Goal: Transaction & Acquisition: Subscribe to service/newsletter

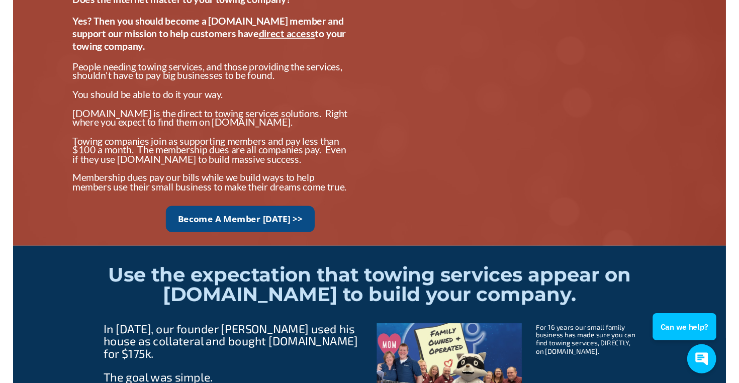
scroll to position [837, 0]
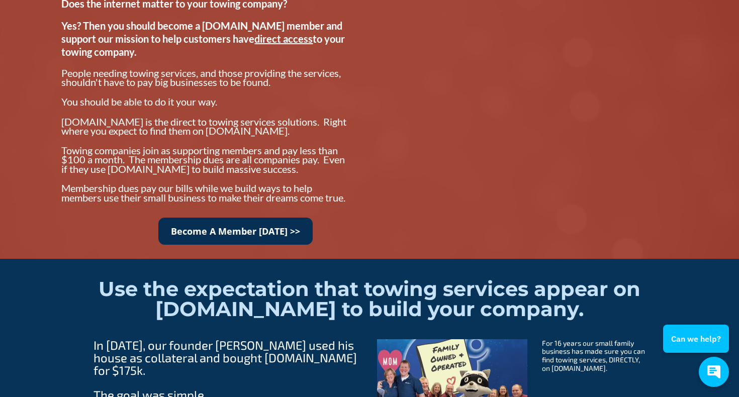
click at [191, 243] on link "Become A Member Today >>" at bounding box center [235, 232] width 154 height 28
click at [262, 245] on link "Become A Member Today >>" at bounding box center [235, 232] width 154 height 28
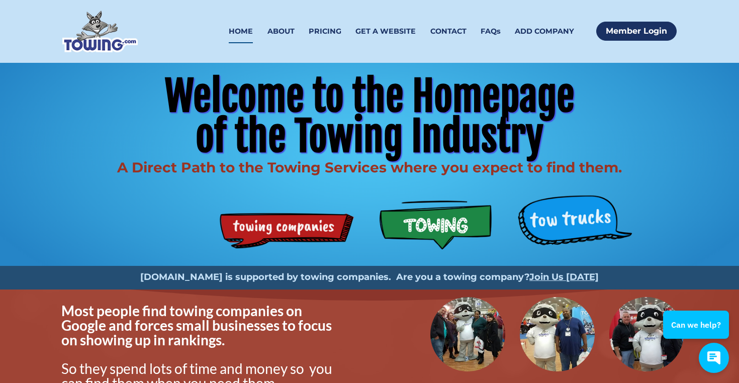
scroll to position [0, 0]
click at [329, 27] on link "PRICING" at bounding box center [325, 32] width 33 height 24
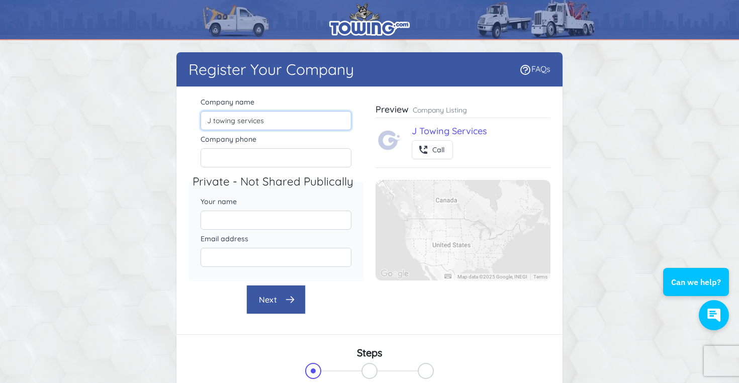
type input "J towing services"
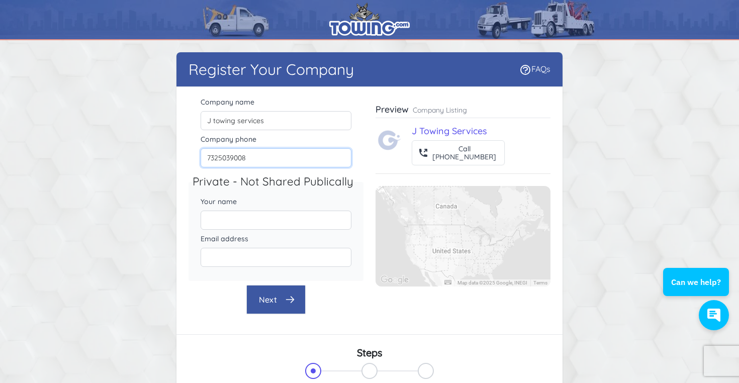
type input "7325039008"
type input "[PERSON_NAME]"
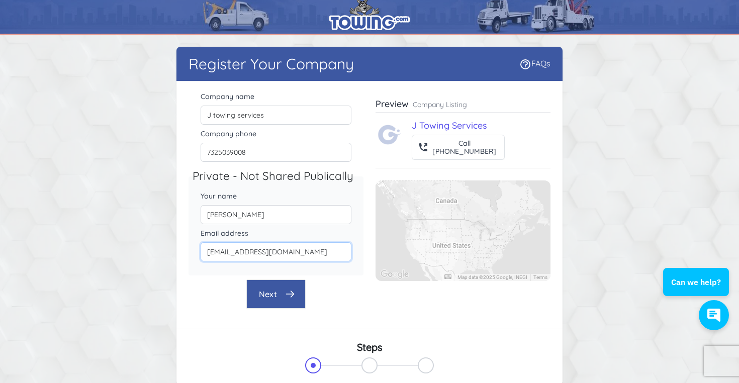
scroll to position [8, 0]
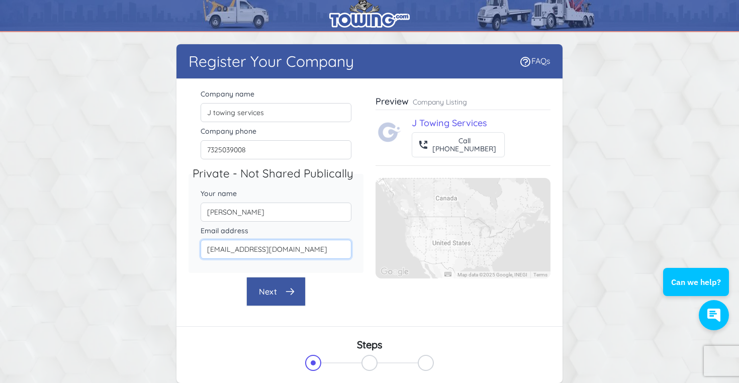
type input "[EMAIL_ADDRESS][DOMAIN_NAME]"
click at [286, 295] on icon "button" at bounding box center [290, 292] width 10 height 10
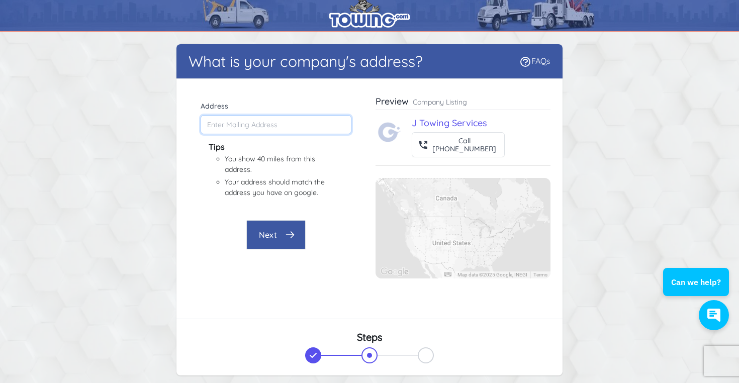
click at [233, 121] on input "Address" at bounding box center [276, 124] width 151 height 19
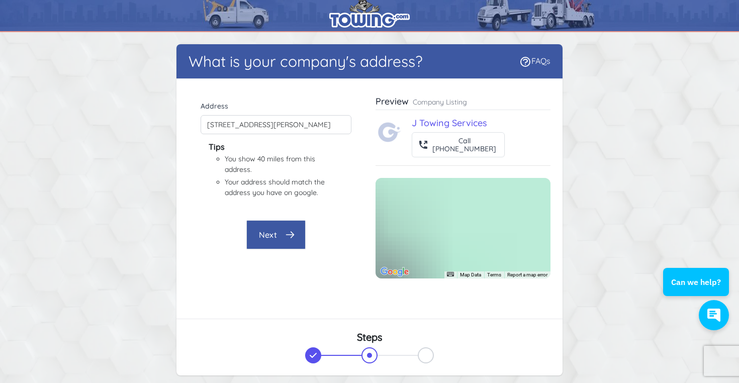
type input "[STREET_ADDRESS][PERSON_NAME]"
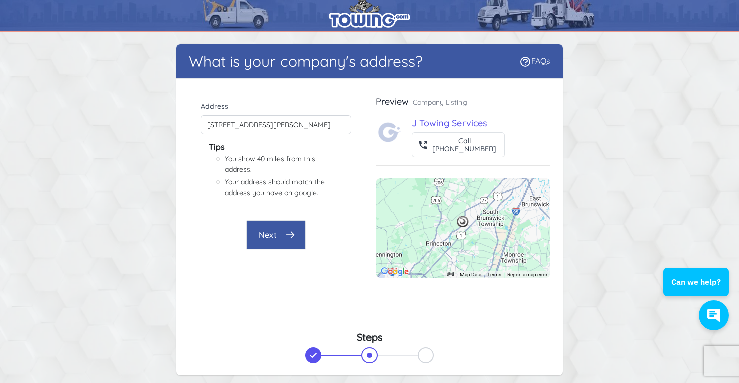
click at [270, 238] on button "Next" at bounding box center [275, 234] width 59 height 29
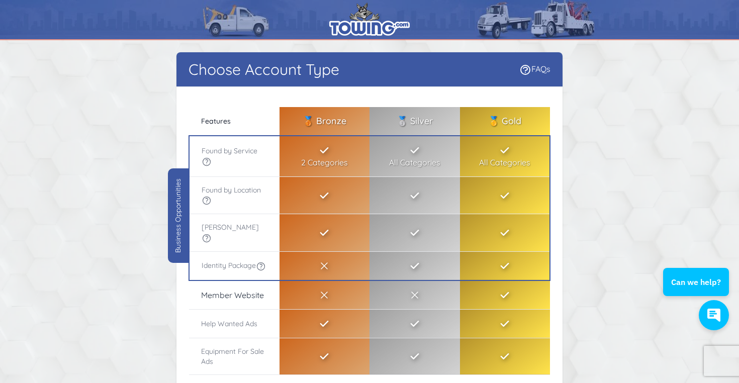
scroll to position [0, 0]
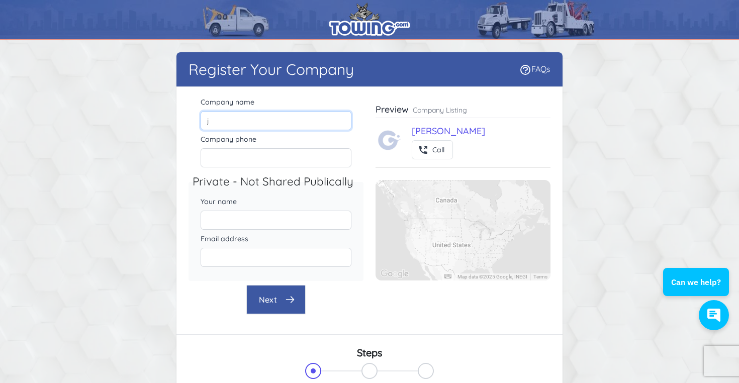
type input "j"
type input "J towing services"
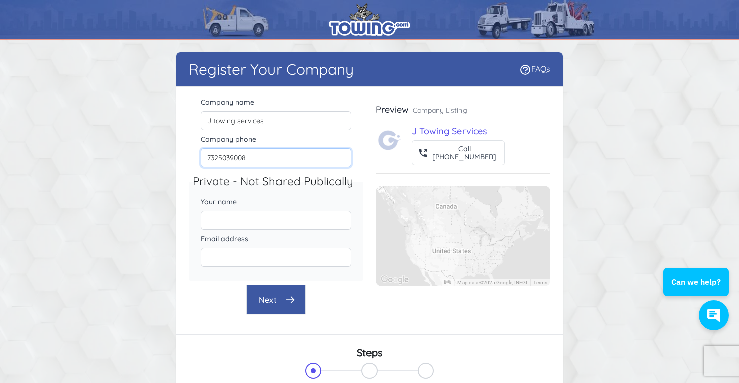
type input "7325039008"
type input "imran"
type input "[EMAIL_ADDRESS][DOMAIN_NAME]"
click at [268, 296] on button "Next" at bounding box center [275, 299] width 59 height 29
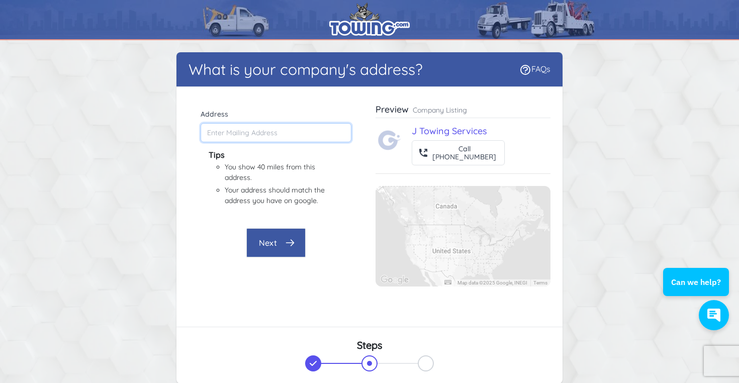
click at [265, 138] on input "Address" at bounding box center [276, 132] width 151 height 19
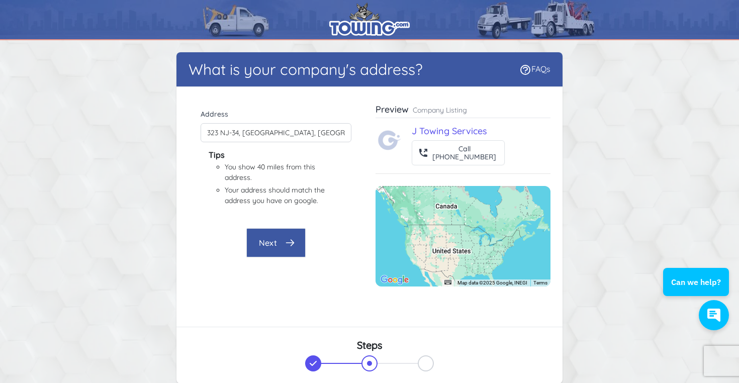
type input "[STREET_ADDRESS]"
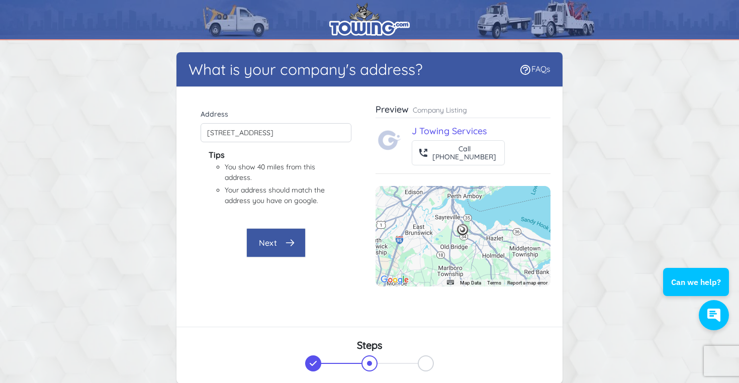
click at [275, 235] on button "Next" at bounding box center [275, 242] width 59 height 29
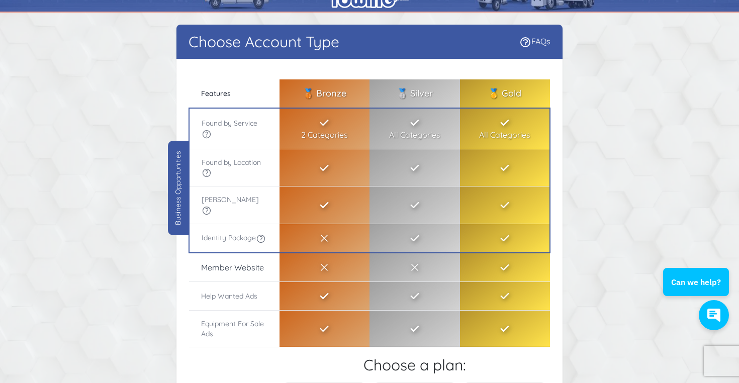
scroll to position [29, 0]
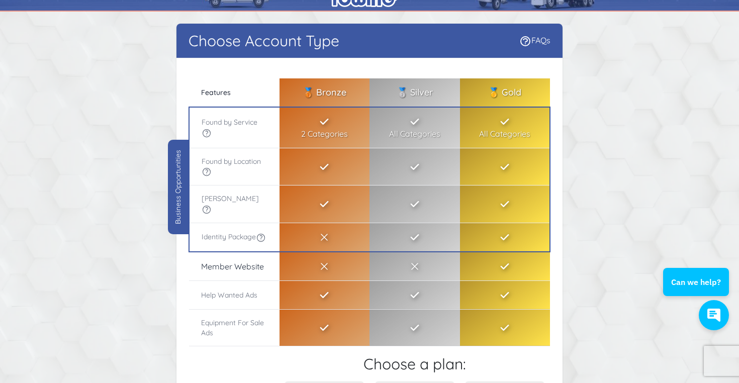
click at [207, 133] on icon at bounding box center [207, 133] width 8 height 8
click at [205, 171] on icon at bounding box center [207, 172] width 10 height 10
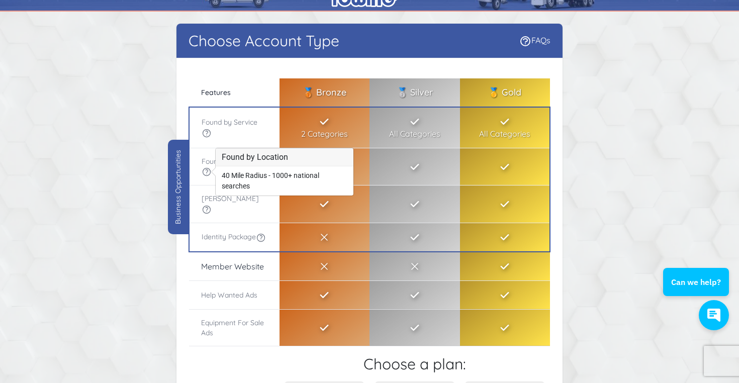
click at [257, 237] on icon at bounding box center [261, 238] width 8 height 8
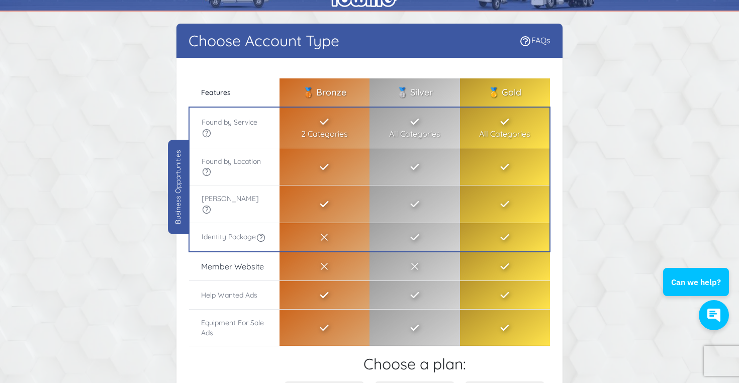
click at [257, 237] on icon at bounding box center [261, 238] width 8 height 8
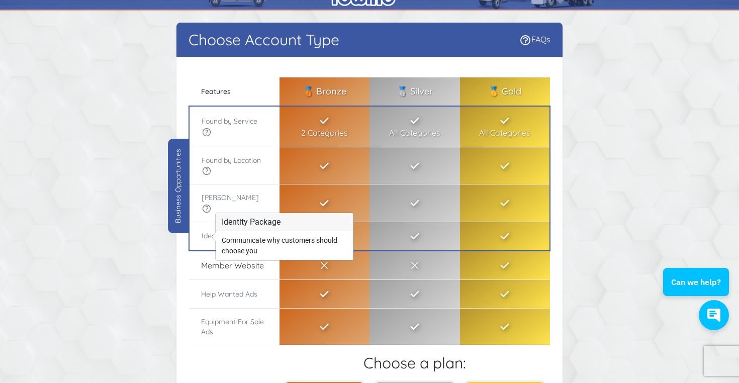
scroll to position [31, 0]
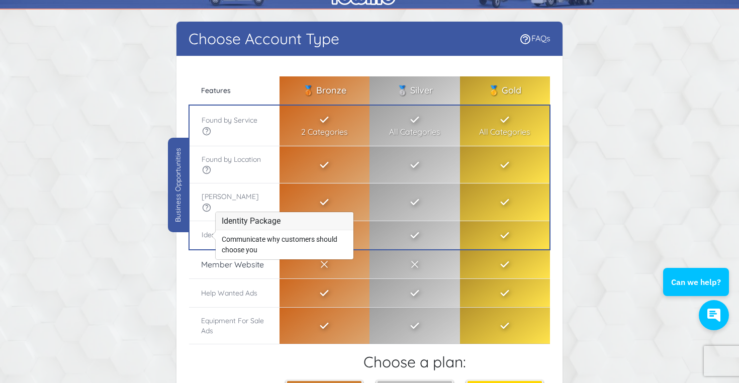
click at [193, 235] on th "Identity Package" at bounding box center [234, 235] width 90 height 29
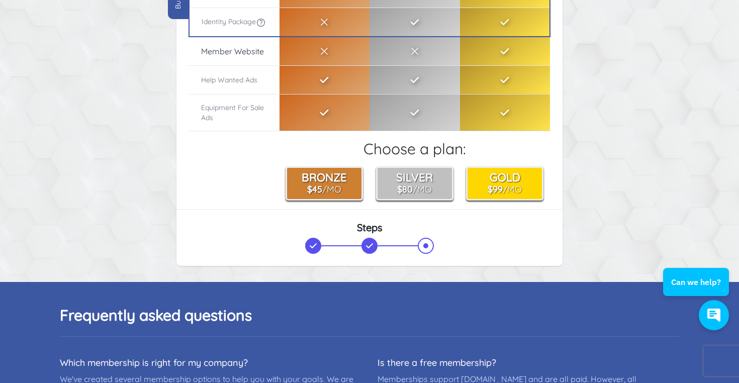
scroll to position [244, 0]
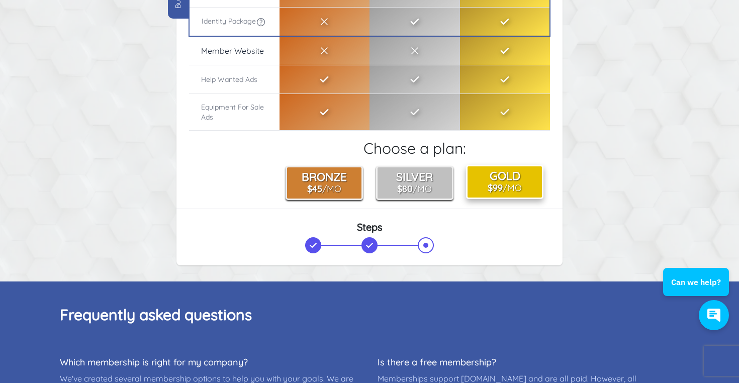
click at [493, 177] on button "Gold $99 /Mo" at bounding box center [504, 183] width 77 height 34
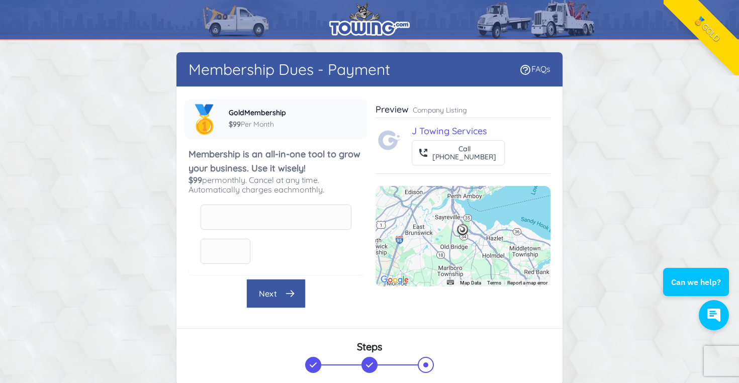
scroll to position [0, 0]
